Goal: Check status

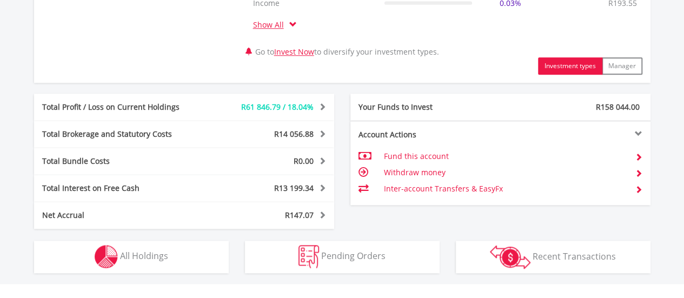
scroll to position [648, 0]
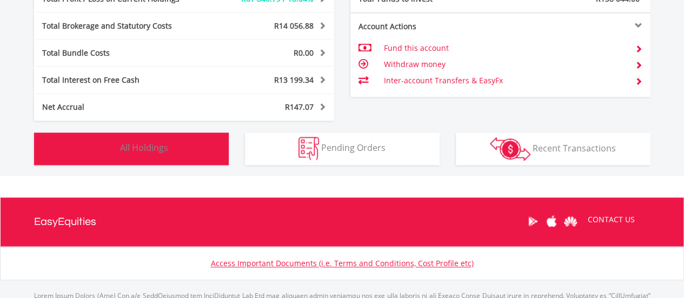
click at [198, 150] on button "Holdings All Holdings" at bounding box center [131, 149] width 195 height 32
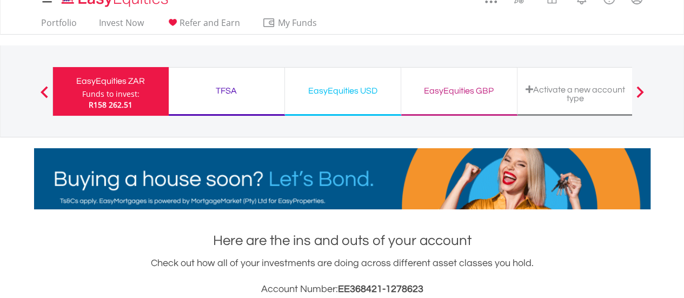
scroll to position [0, 0]
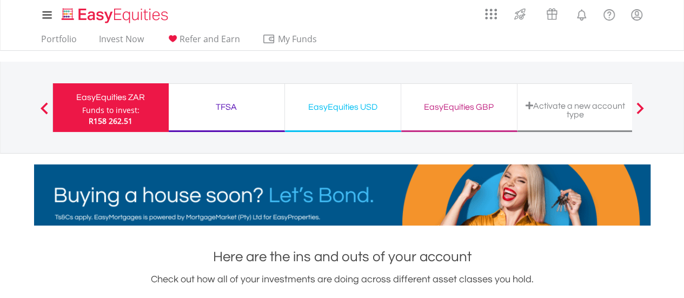
click at [317, 102] on div "EasyEquities USD" at bounding box center [343, 107] width 103 height 15
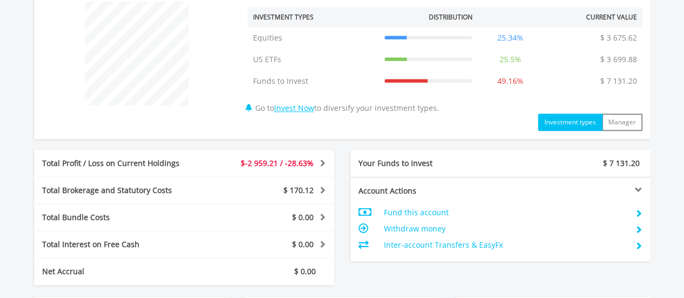
scroll to position [472, 0]
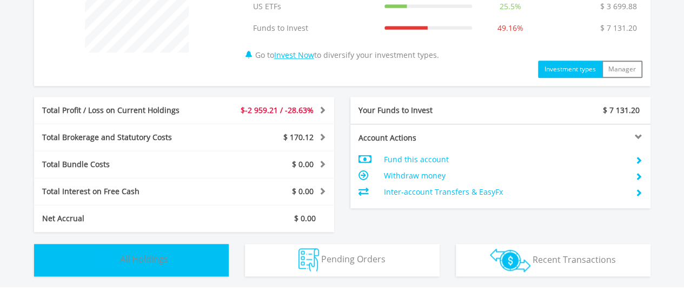
click at [182, 255] on button "Holdings All Holdings" at bounding box center [131, 260] width 195 height 32
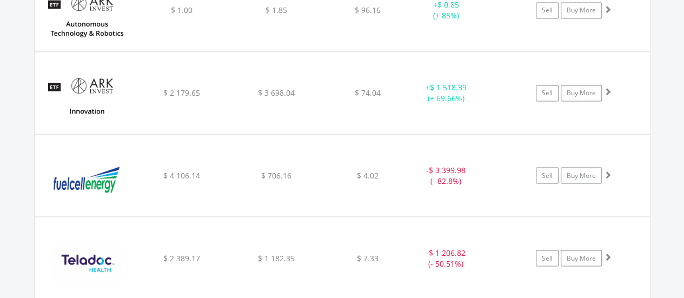
scroll to position [861, 0]
